Goal: Task Accomplishment & Management: Manage account settings

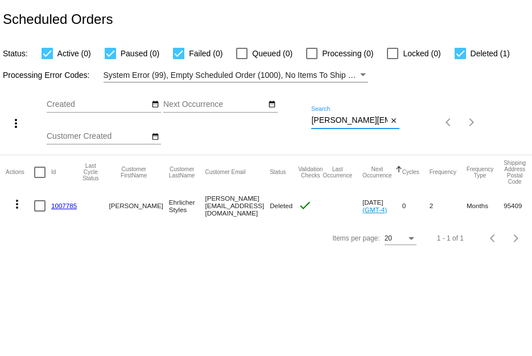
scroll to position [0, 39]
drag, startPoint x: 311, startPoint y: 122, endPoint x: 408, endPoint y: 137, distance: 97.8
click at [408, 137] on div "more_vert Sep Jan Feb Mar [DATE]" at bounding box center [266, 118] width 532 height 72
paste input "[EMAIL_ADDRESS]"
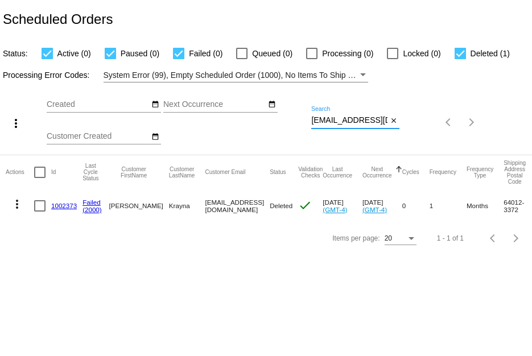
drag, startPoint x: 311, startPoint y: 121, endPoint x: 531, endPoint y: 121, distance: 220.2
click at [531, 121] on div "more_vert Sep Jan Feb Mar [DATE]" at bounding box center [266, 118] width 532 height 72
paste input "cltrent1388"
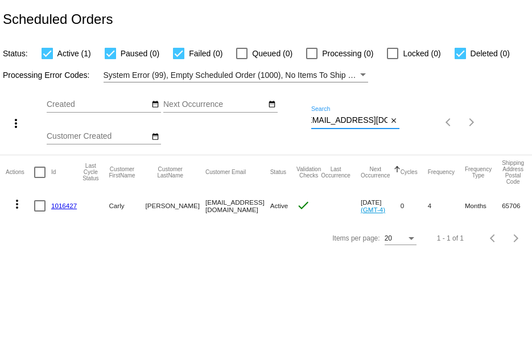
type input "[EMAIL_ADDRESS][DOMAIN_NAME]"
click at [18, 209] on mat-icon "more_vert" at bounding box center [17, 204] width 14 height 14
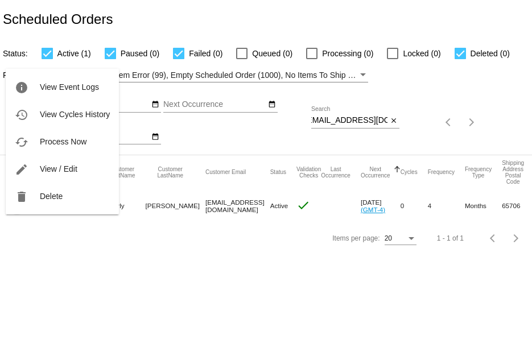
scroll to position [0, 0]
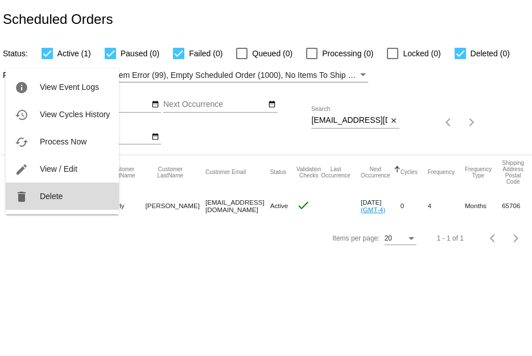
click at [32, 203] on button "delete Delete" at bounding box center [62, 196] width 113 height 27
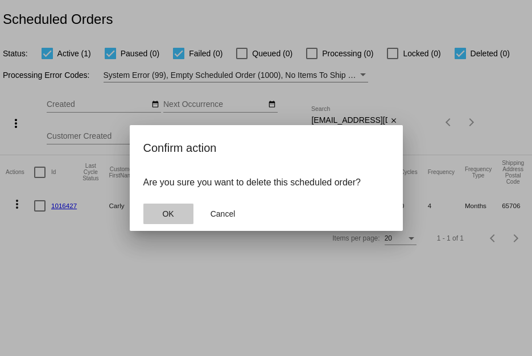
click at [159, 205] on button "OK" at bounding box center [168, 214] width 50 height 20
